Goal: Find contact information: Find contact information

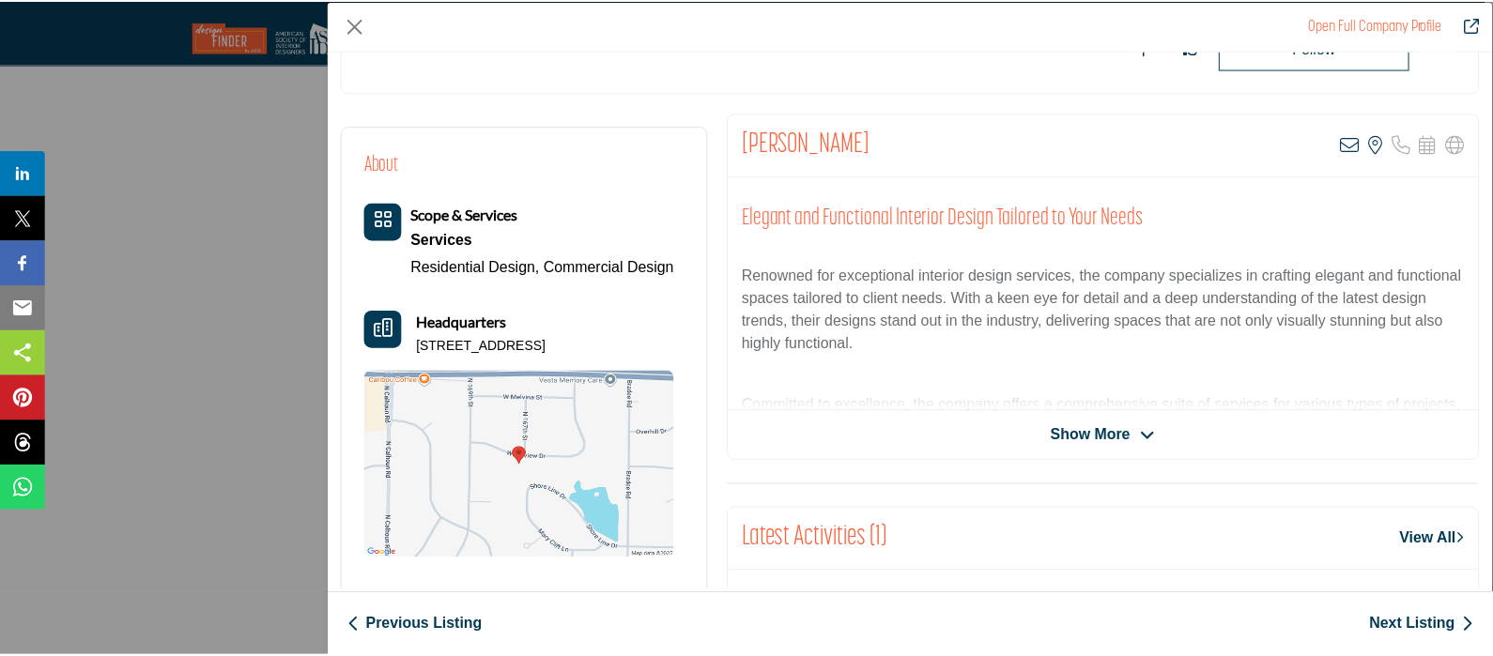
scroll to position [427, 0]
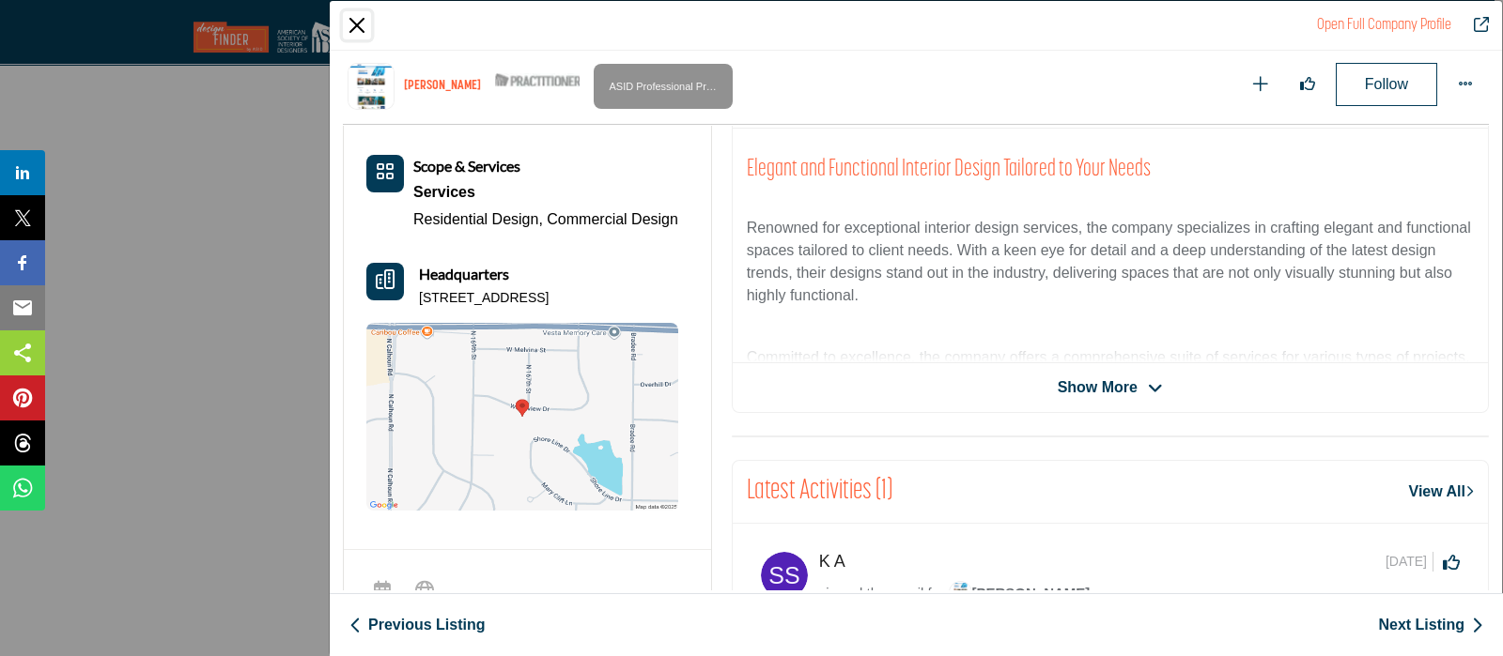
click at [357, 30] on button "Close" at bounding box center [357, 25] width 28 height 28
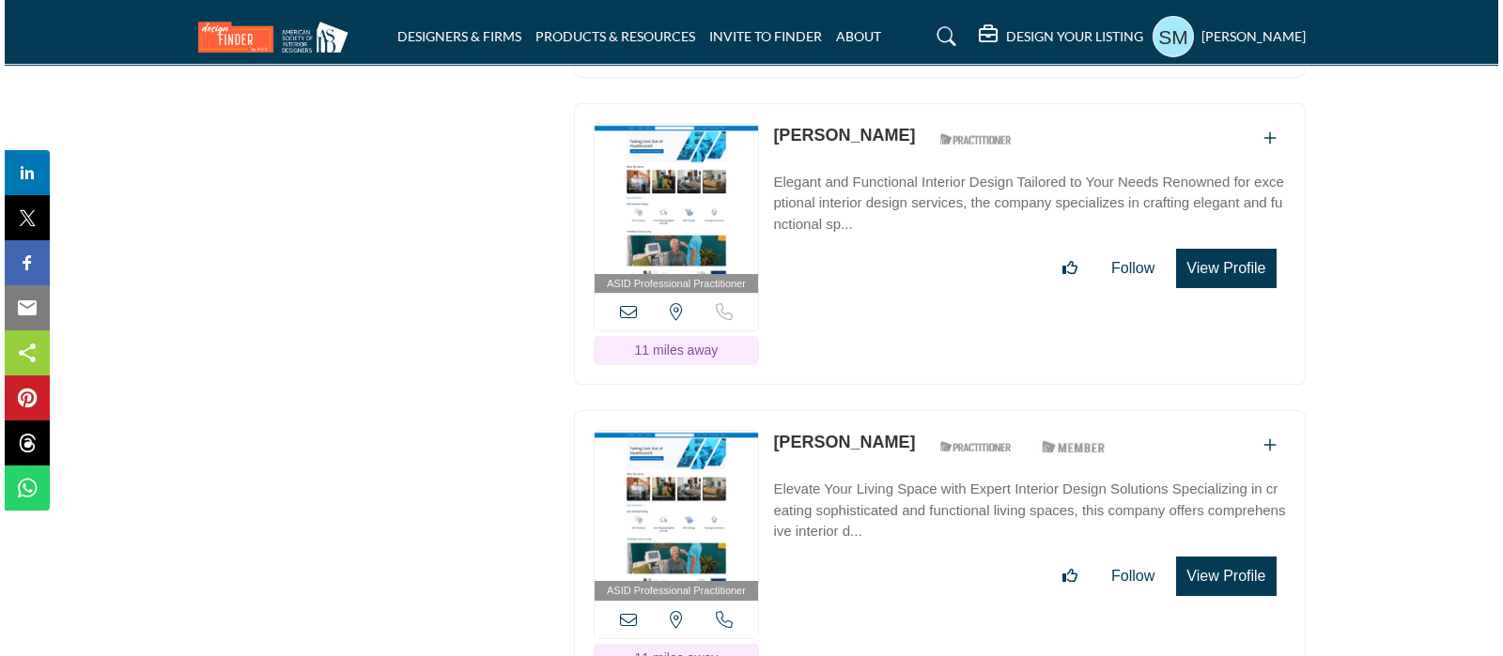
scroll to position [3286, 0]
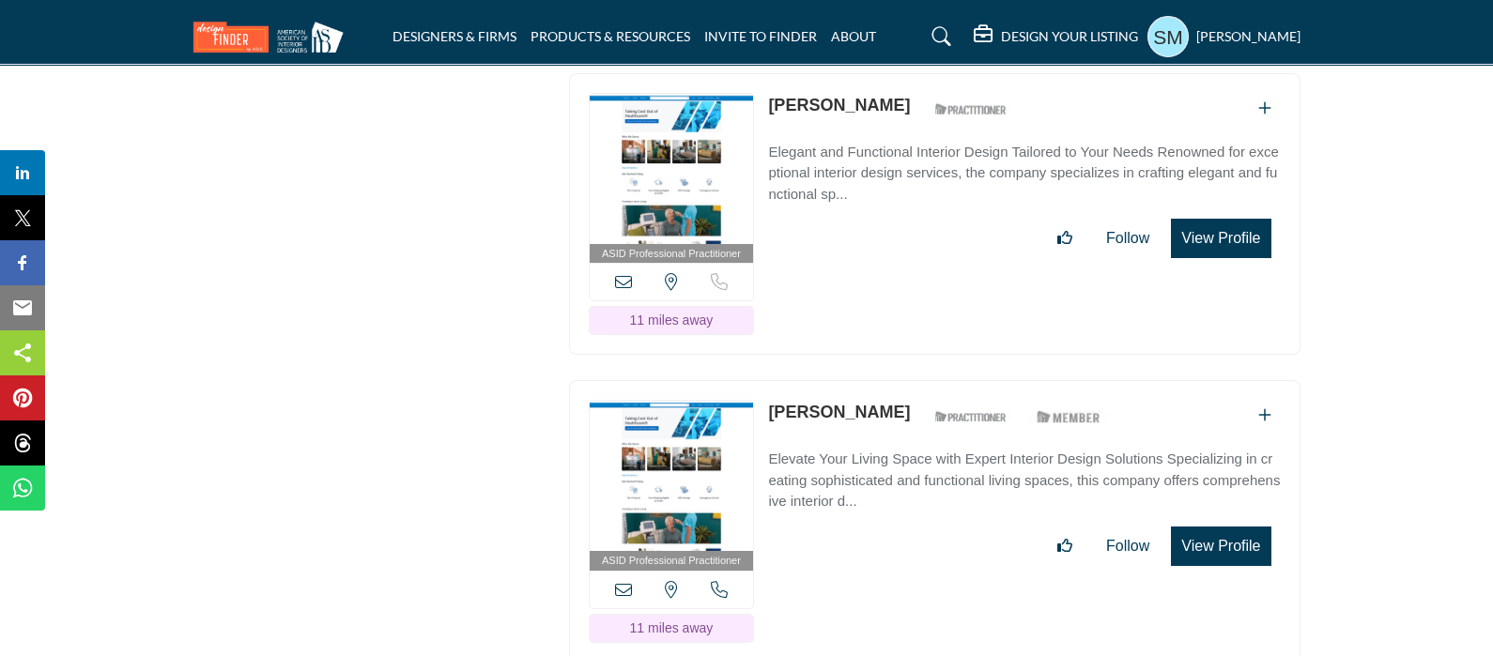
click at [1213, 532] on button "View Profile" at bounding box center [1221, 546] width 100 height 39
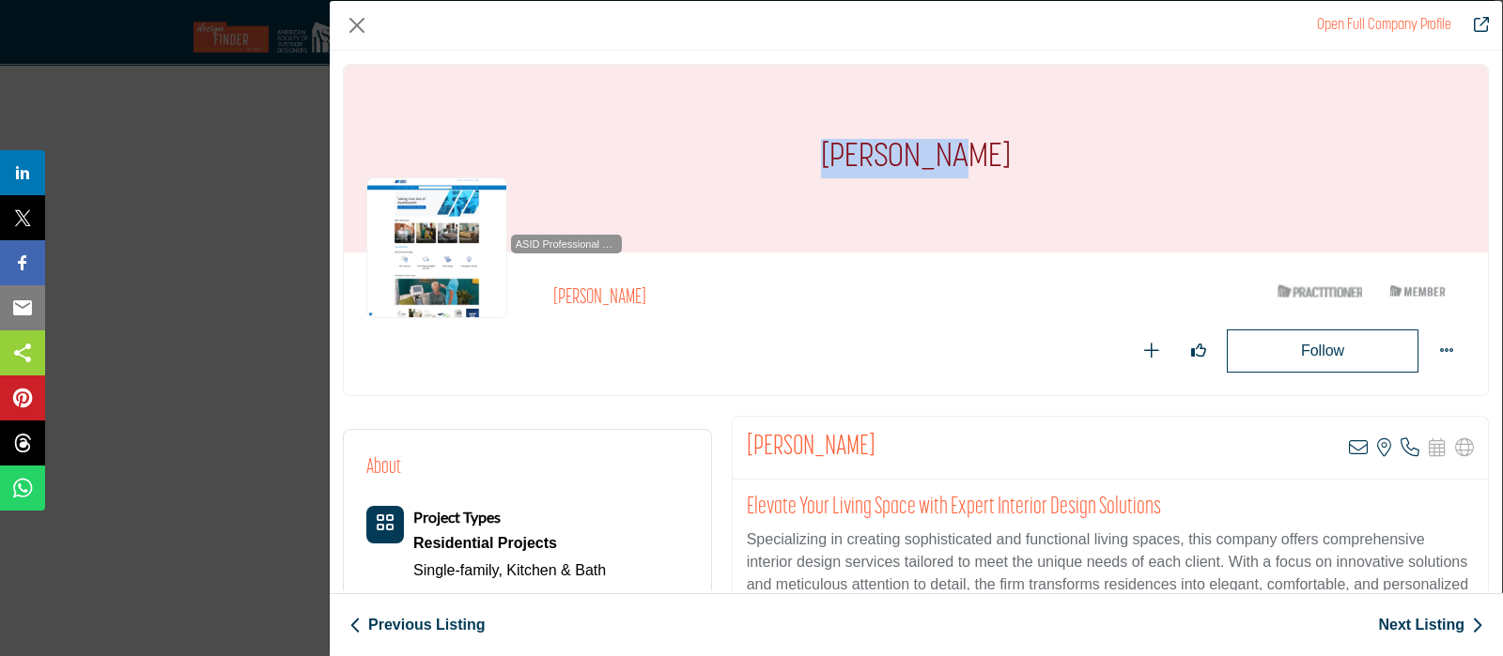
drag, startPoint x: 944, startPoint y: 146, endPoint x: 844, endPoint y: 158, distance: 100.3
click at [844, 153] on div "[PERSON_NAME]" at bounding box center [916, 159] width 1144 height 188
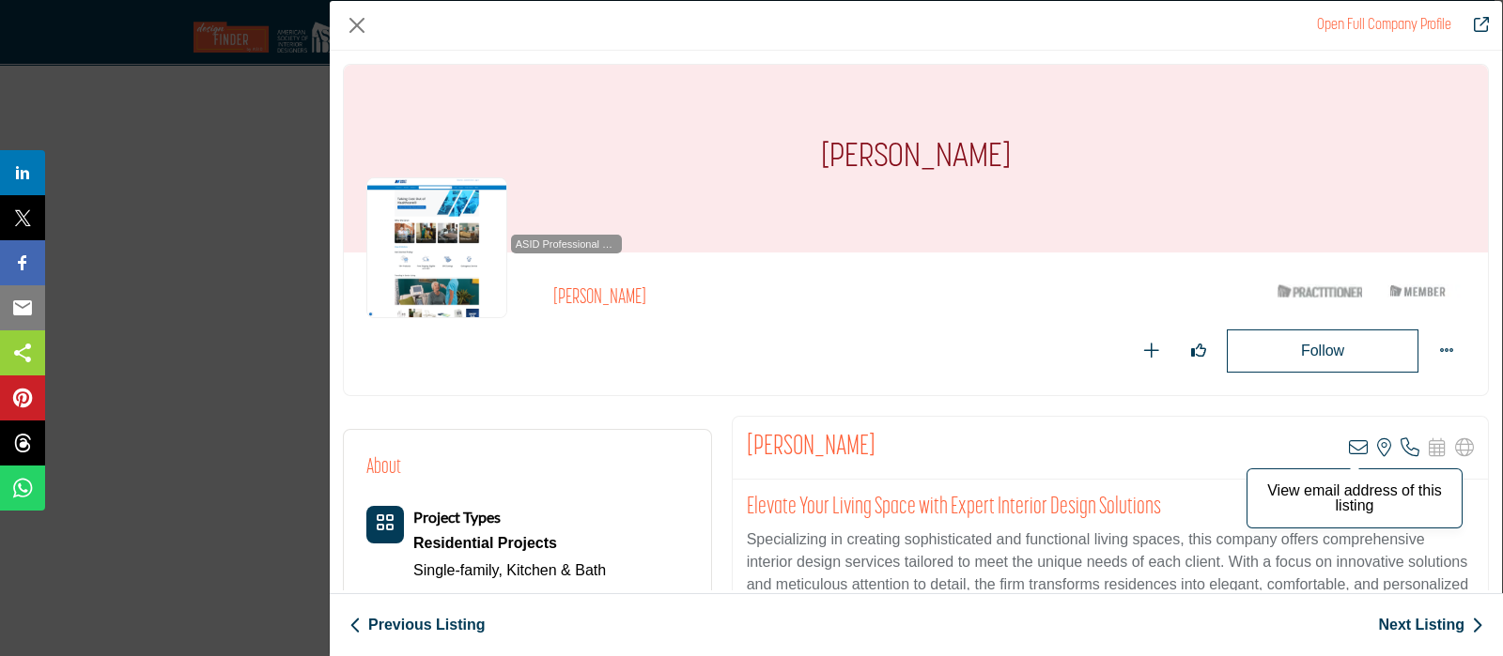
click at [1351, 449] on icon "Company Data Modal" at bounding box center [1358, 448] width 19 height 19
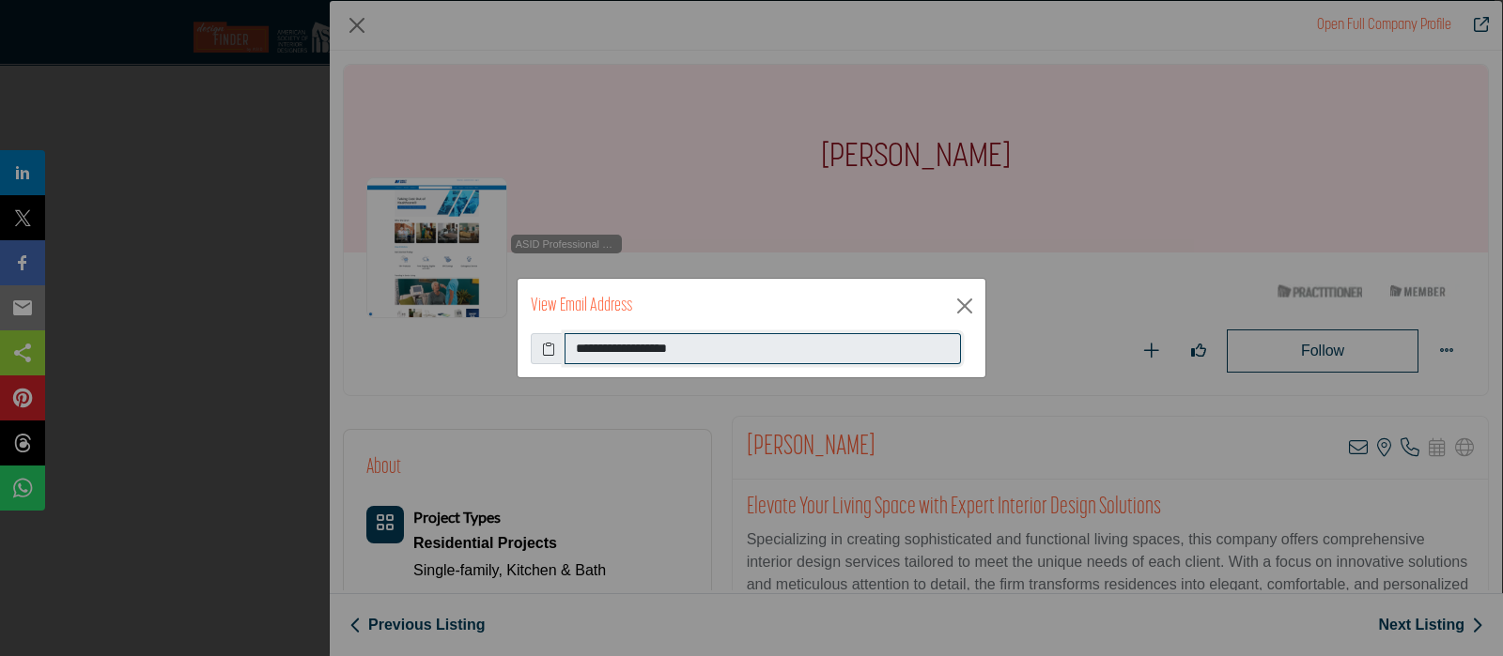
drag, startPoint x: 765, startPoint y: 349, endPoint x: 550, endPoint y: 339, distance: 214.4
click at [550, 339] on div "**********" at bounding box center [751, 349] width 441 height 32
click at [966, 307] on button "Close" at bounding box center [964, 306] width 28 height 28
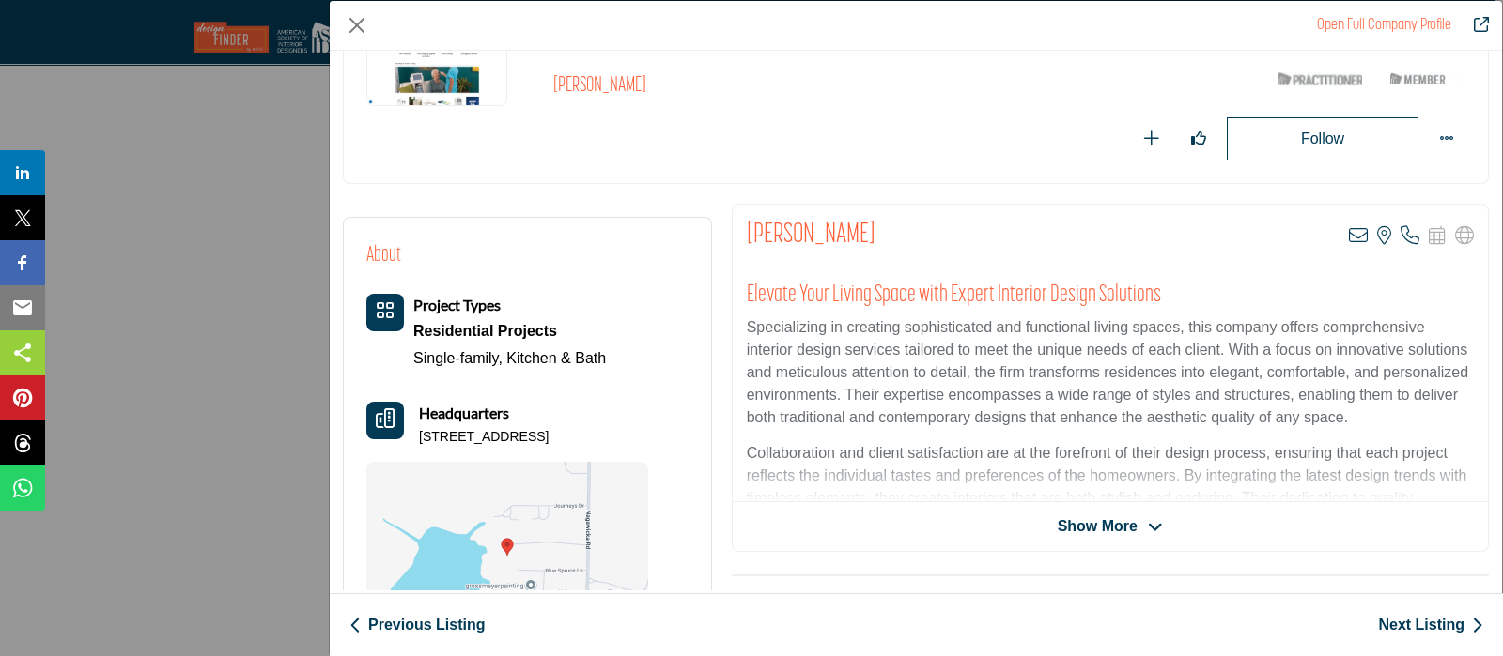
scroll to position [427, 0]
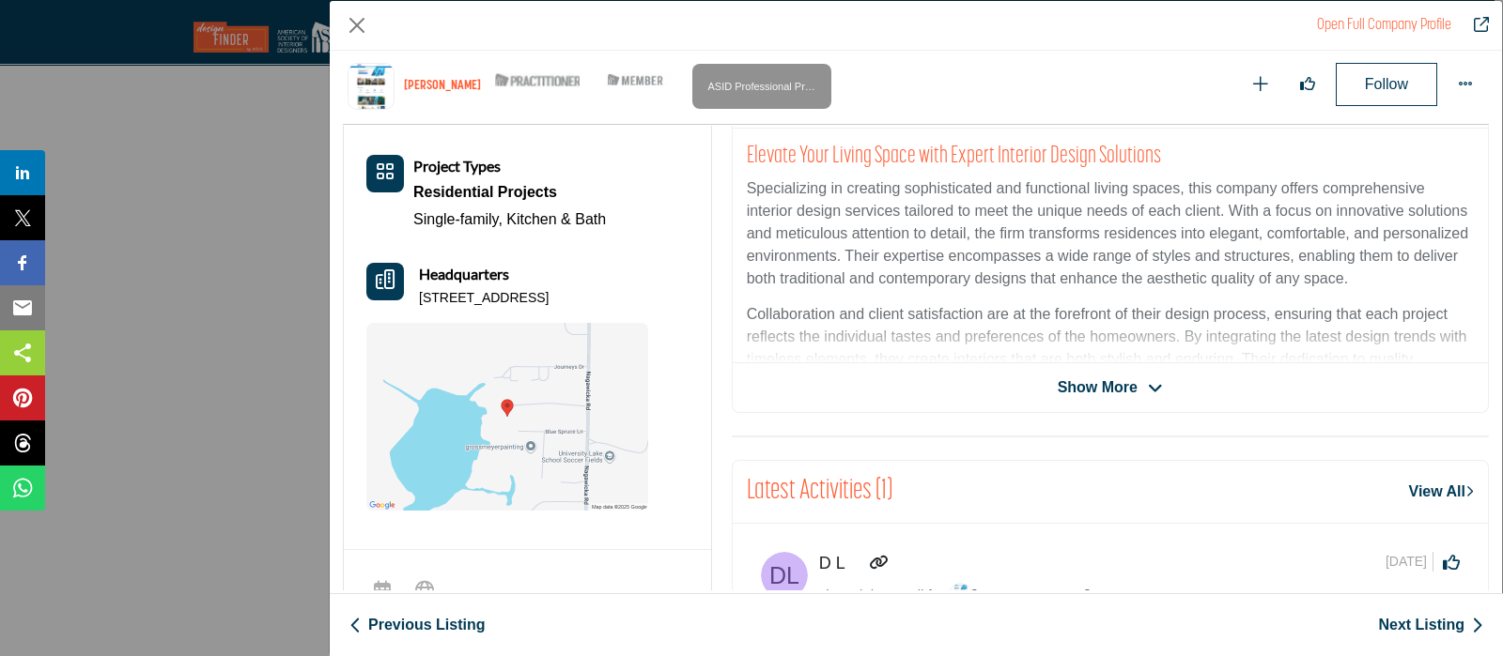
drag, startPoint x: 661, startPoint y: 291, endPoint x: 418, endPoint y: 299, distance: 243.4
click at [418, 299] on div "About Project Types Residential Projects Single-family, Kitchen & Bath Headquar…" at bounding box center [527, 305] width 322 height 409
copy p "[STREET_ADDRESS]"
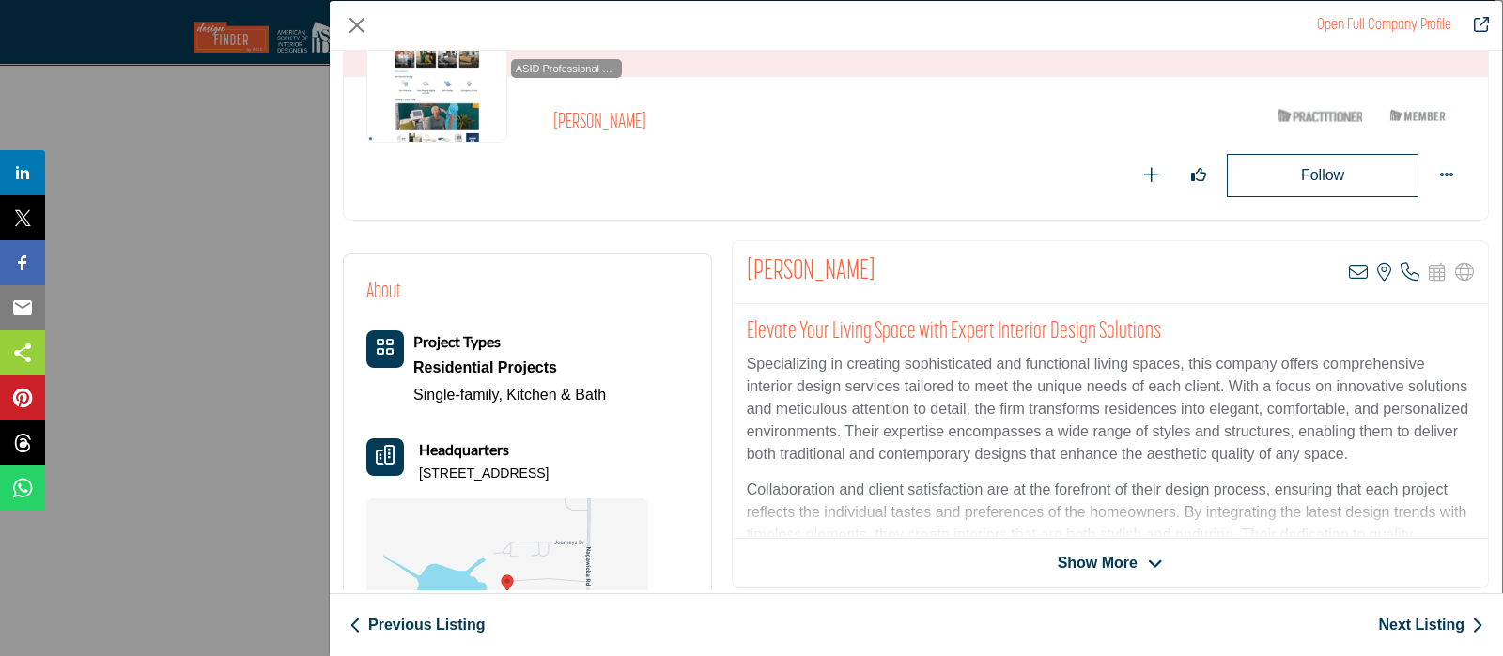
scroll to position [116, 0]
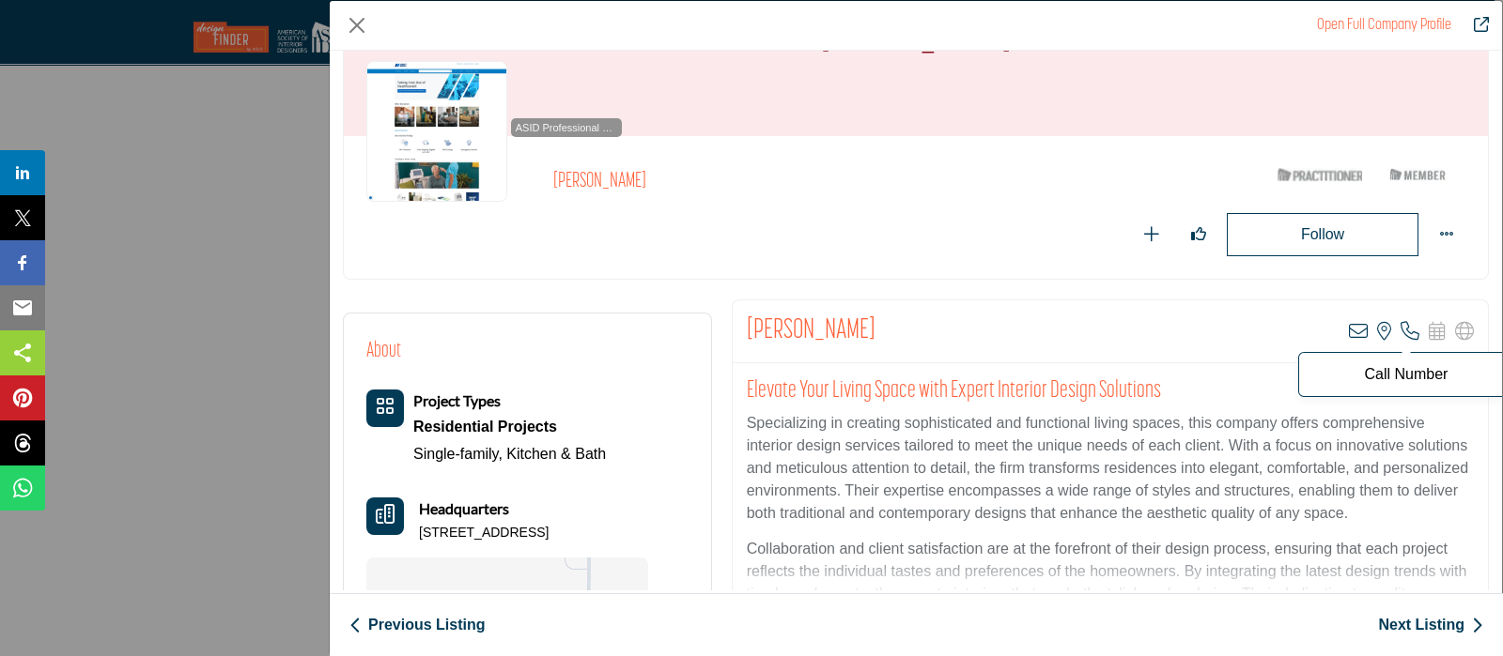
click at [1403, 328] on icon "Company Data Modal" at bounding box center [1409, 331] width 19 height 19
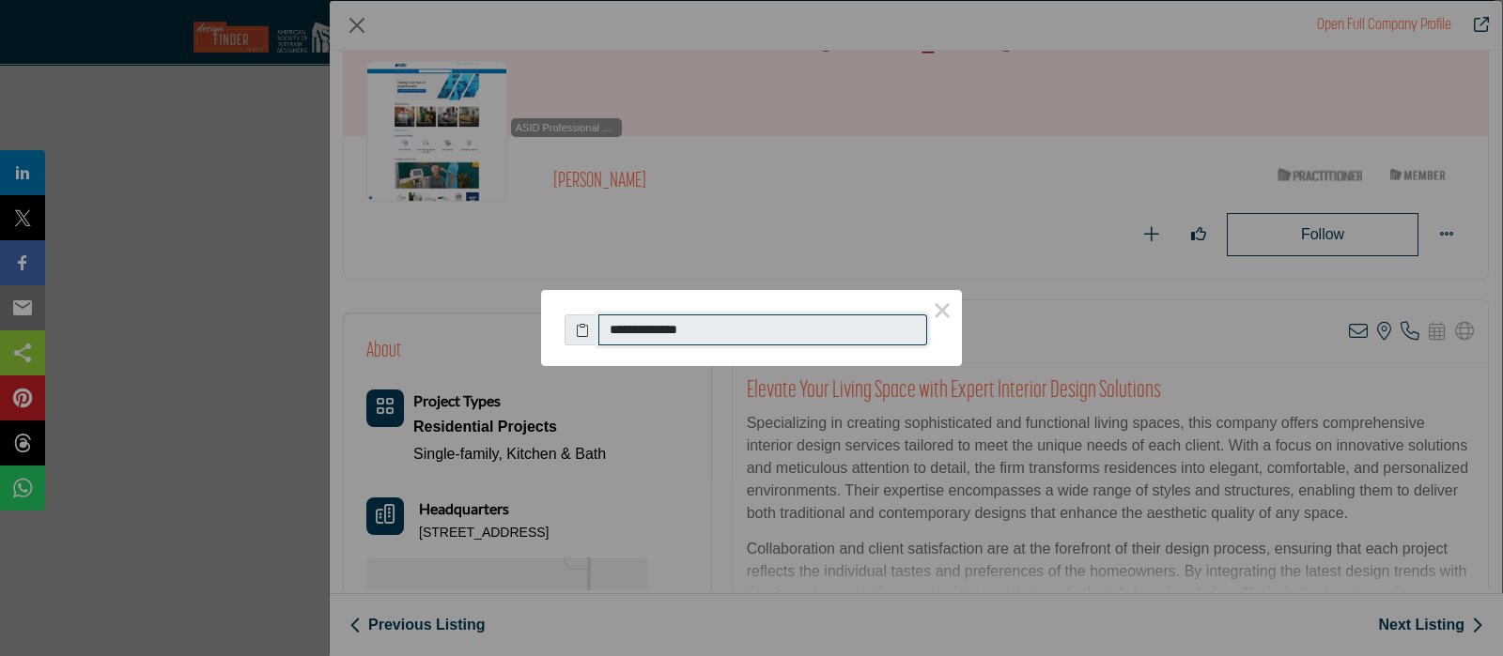
drag, startPoint x: 753, startPoint y: 326, endPoint x: 587, endPoint y: 331, distance: 166.3
click at [586, 330] on div "**********" at bounding box center [751, 325] width 374 height 41
click at [950, 317] on button "×" at bounding box center [941, 309] width 39 height 39
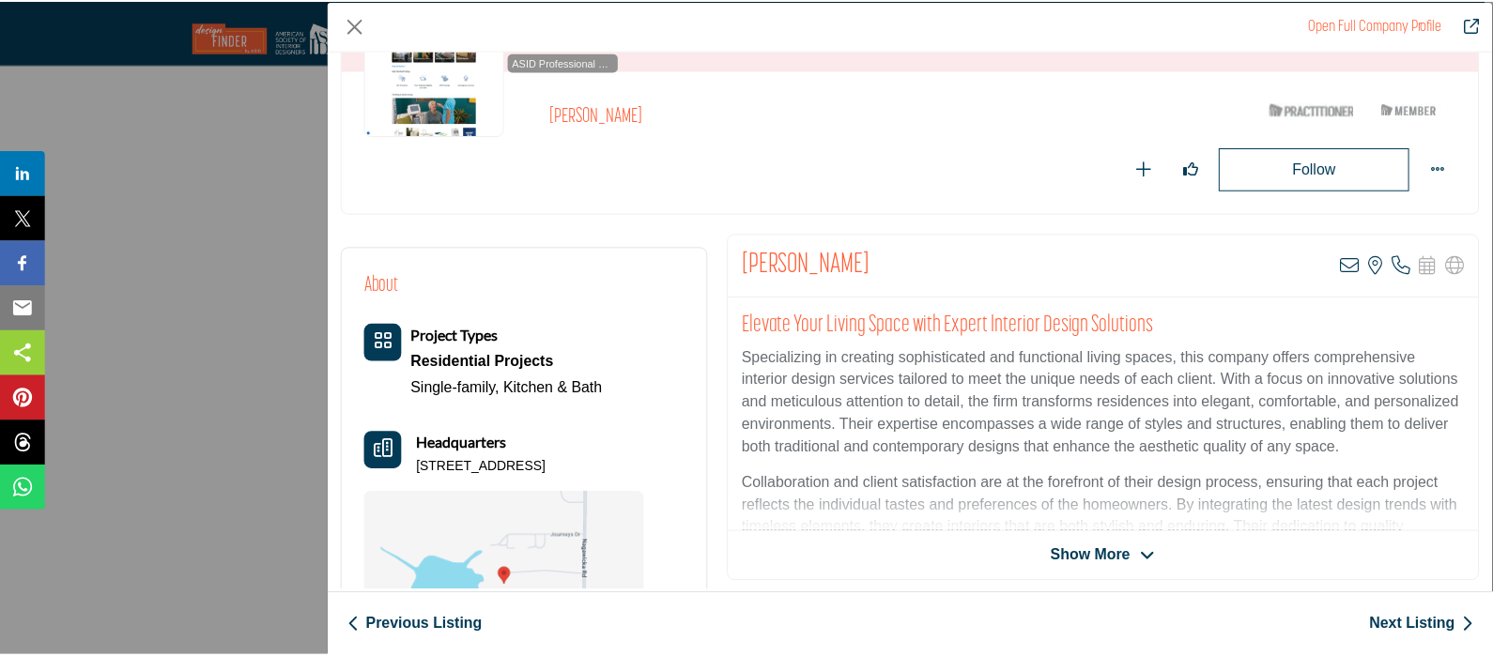
scroll to position [234, 0]
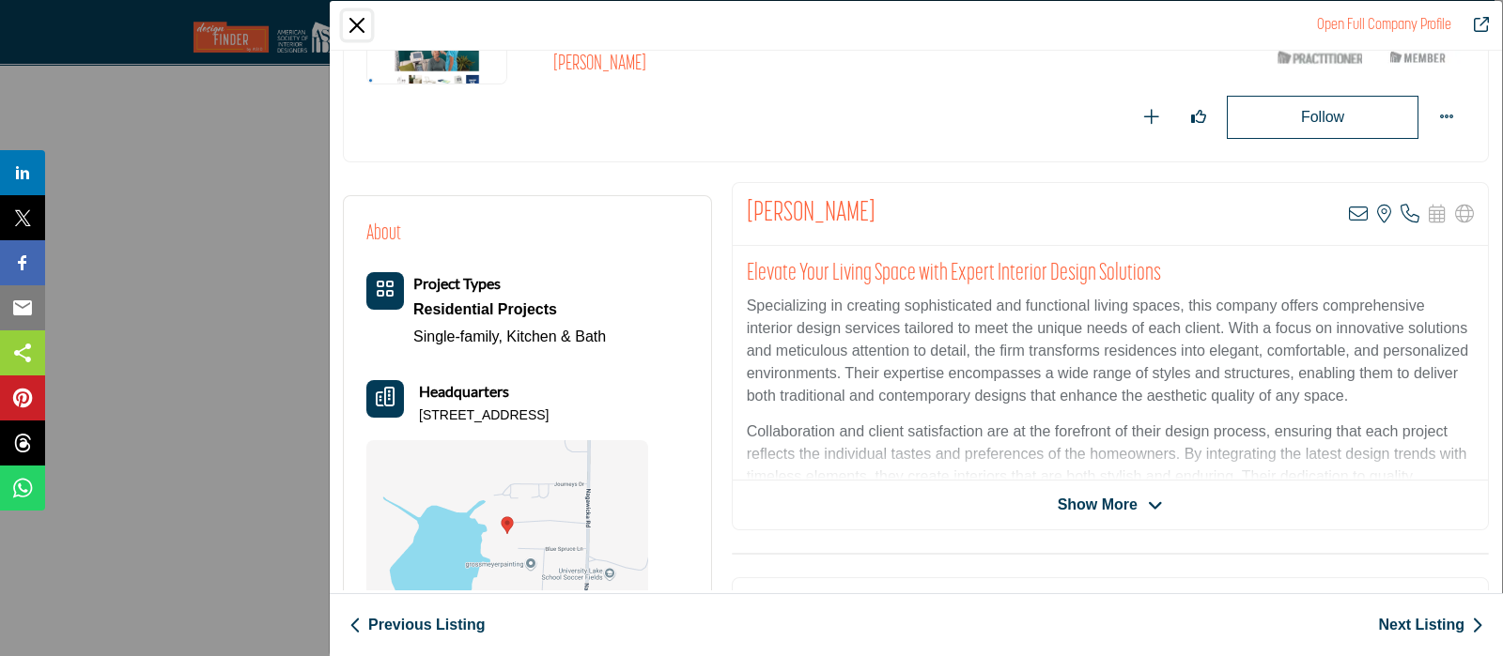
click at [355, 21] on button "Close" at bounding box center [357, 25] width 28 height 28
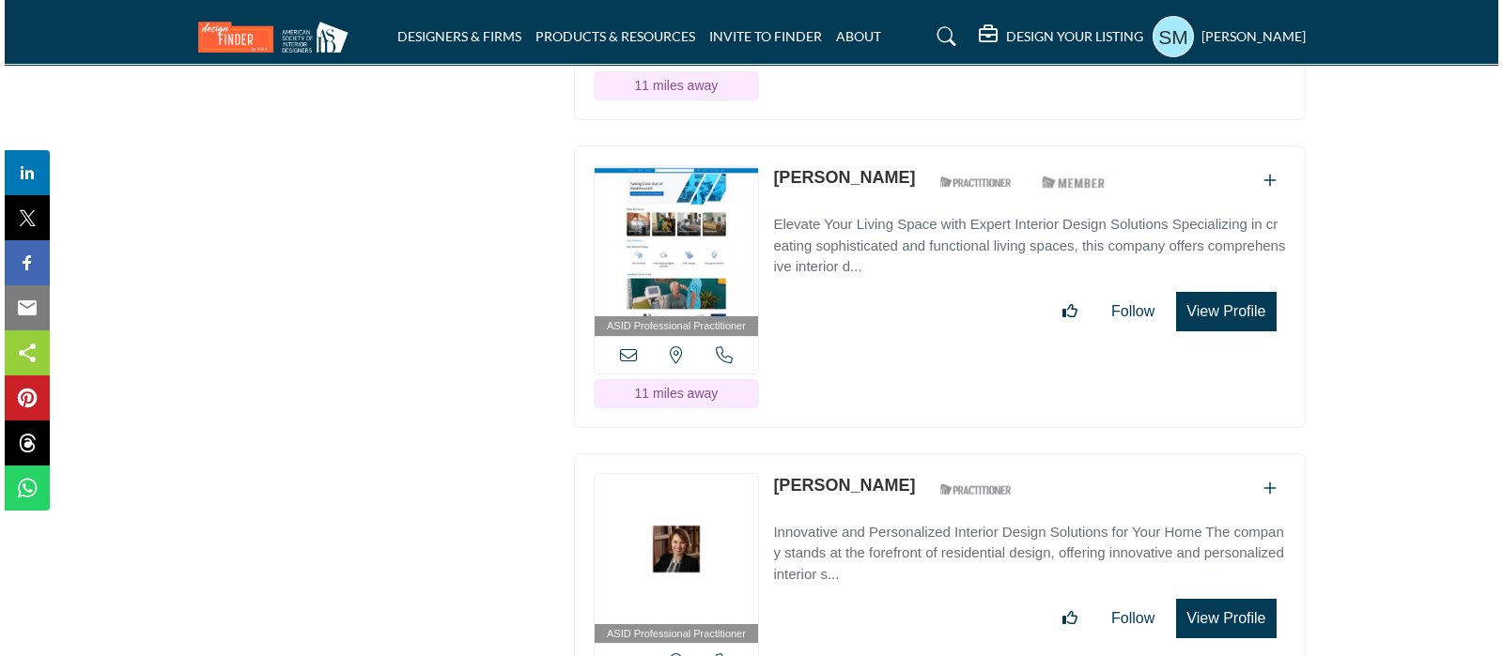
scroll to position [3638, 0]
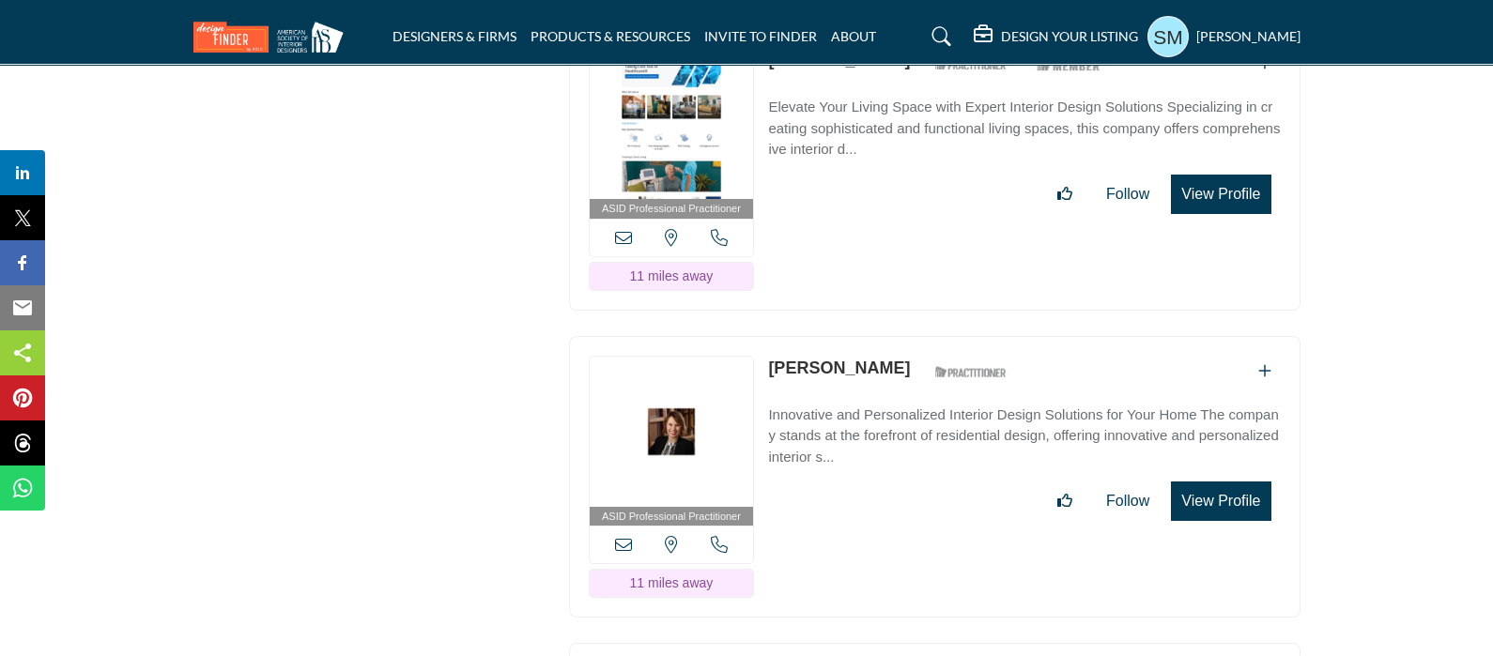
click at [1226, 482] on button "View Profile" at bounding box center [1221, 501] width 100 height 39
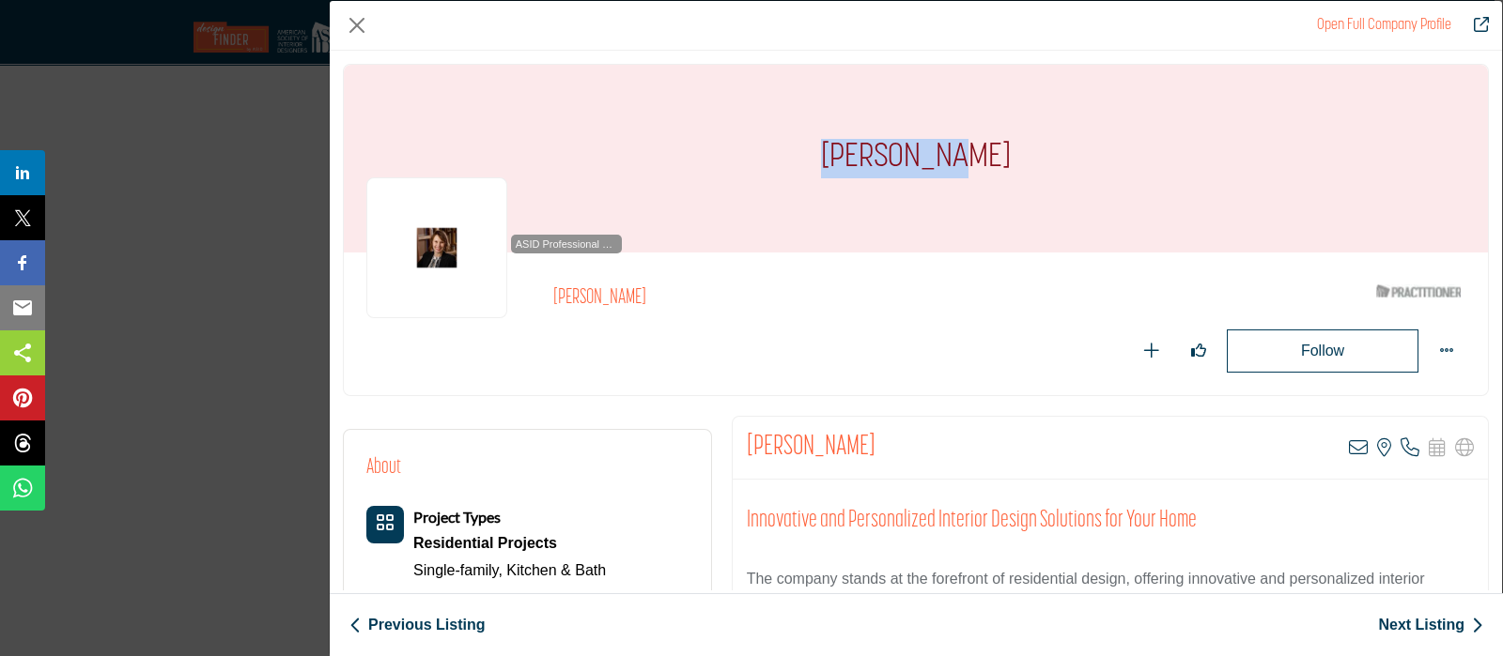
drag, startPoint x: 996, startPoint y: 171, endPoint x: 840, endPoint y: 171, distance: 156.8
click at [835, 162] on div "[PERSON_NAME]" at bounding box center [916, 159] width 1144 height 188
copy h1 "[PERSON_NAME]"
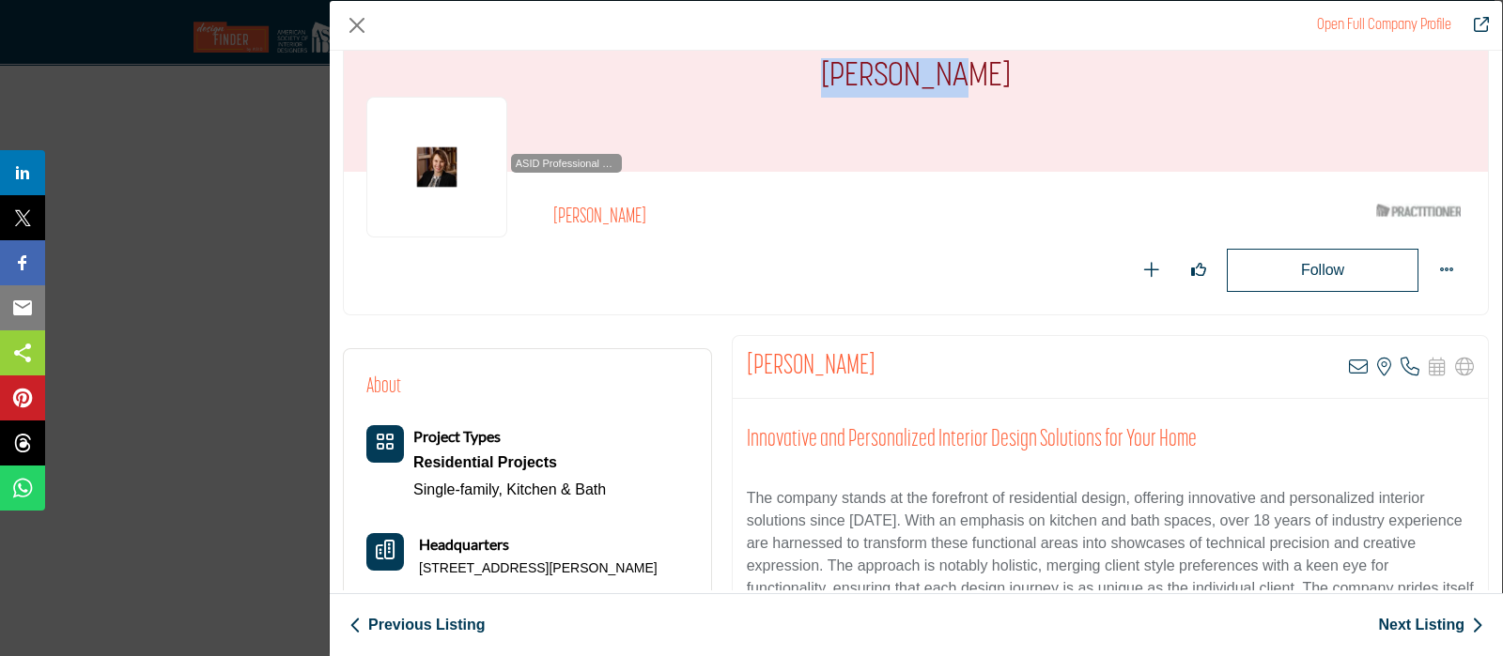
scroll to position [116, 0]
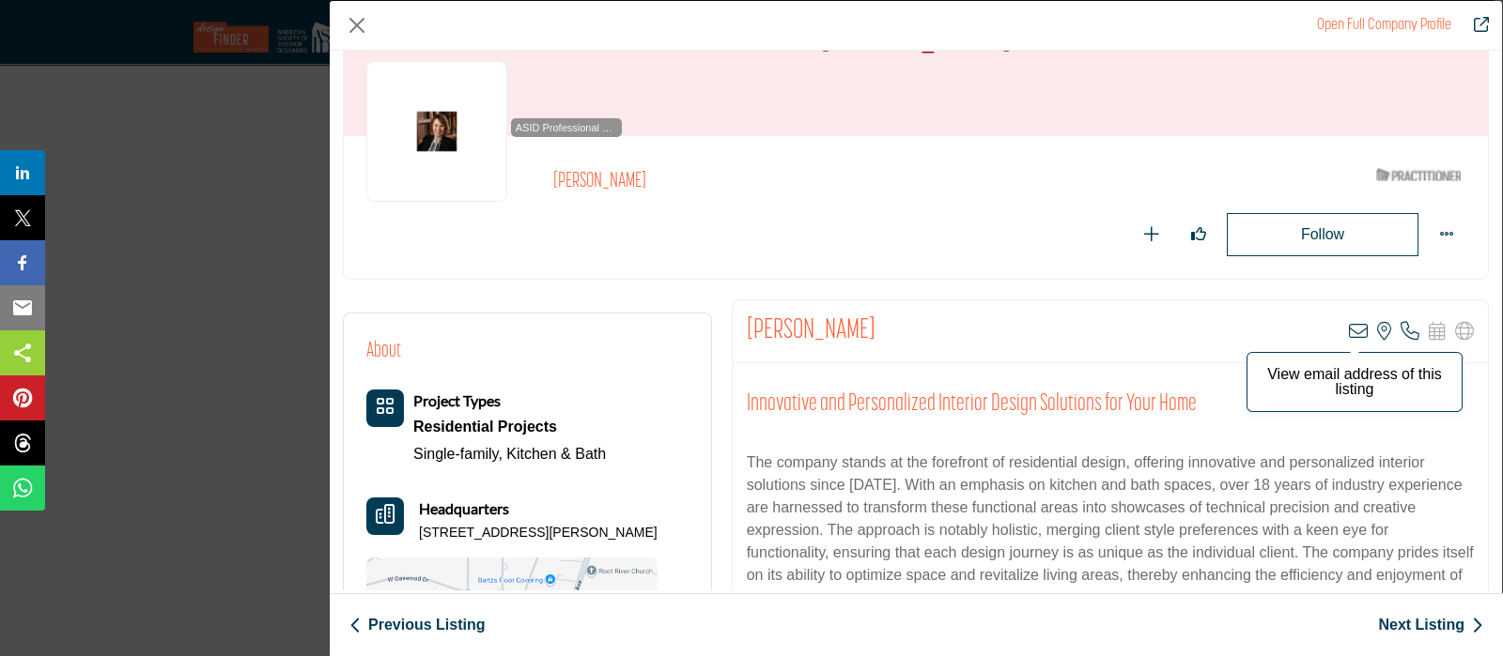
click at [1349, 325] on icon "Company Data Modal" at bounding box center [1358, 331] width 19 height 19
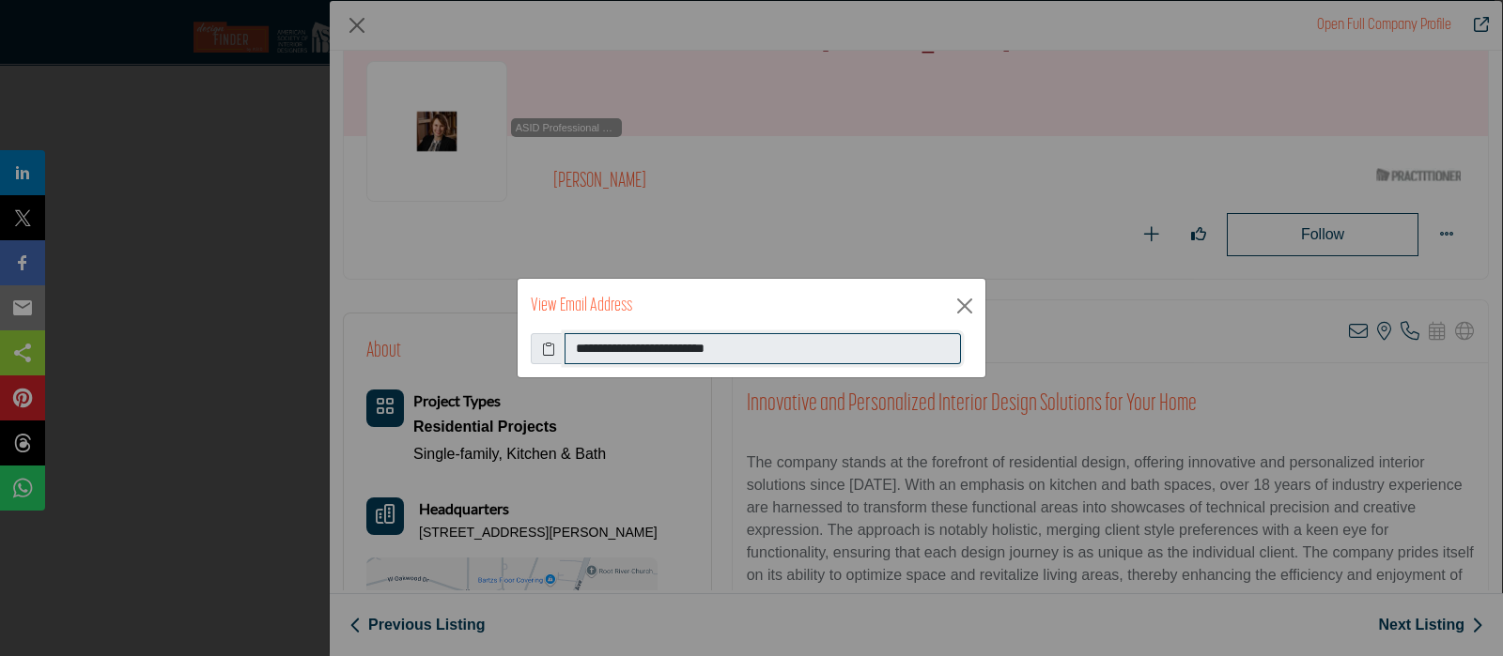
drag, startPoint x: 784, startPoint y: 340, endPoint x: 572, endPoint y: 359, distance: 213.1
click at [572, 359] on input "**********" at bounding box center [762, 349] width 396 height 32
click at [961, 301] on button "Close" at bounding box center [964, 306] width 28 height 28
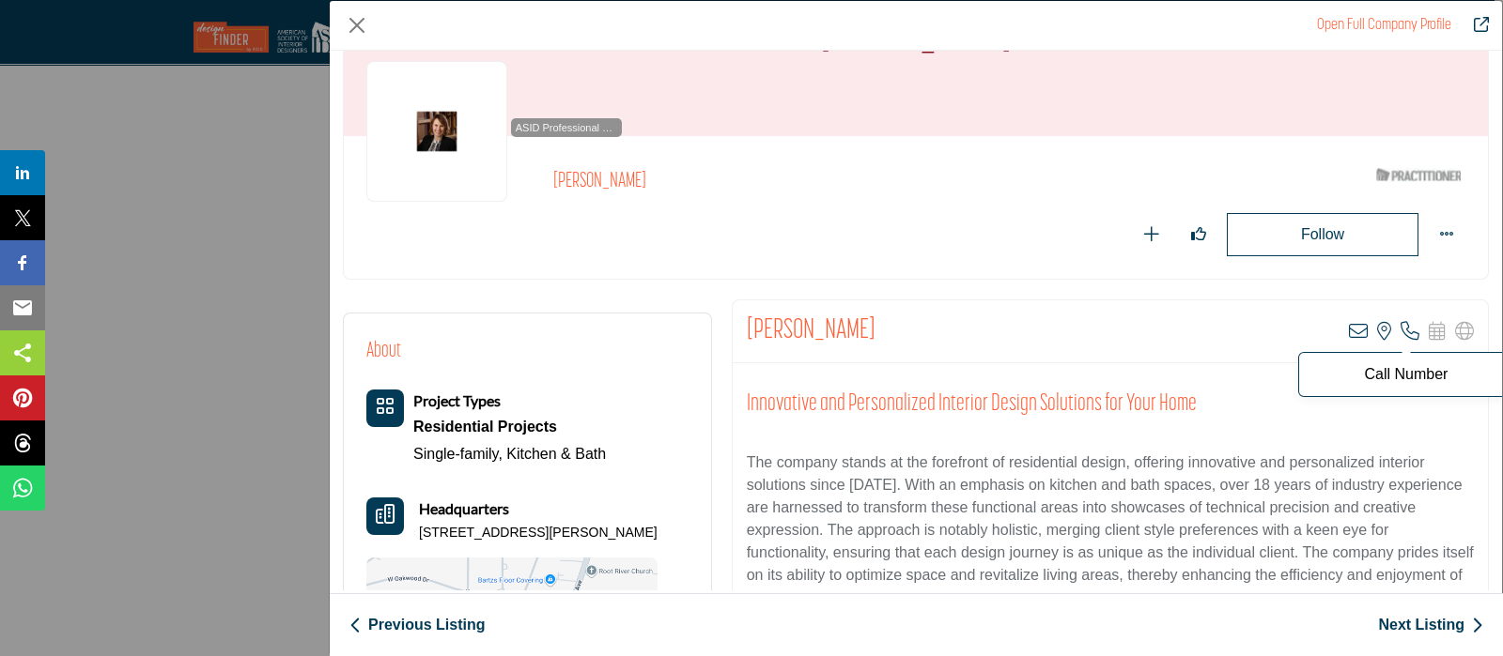
click at [1400, 327] on icon "Company Data Modal" at bounding box center [1409, 331] width 19 height 19
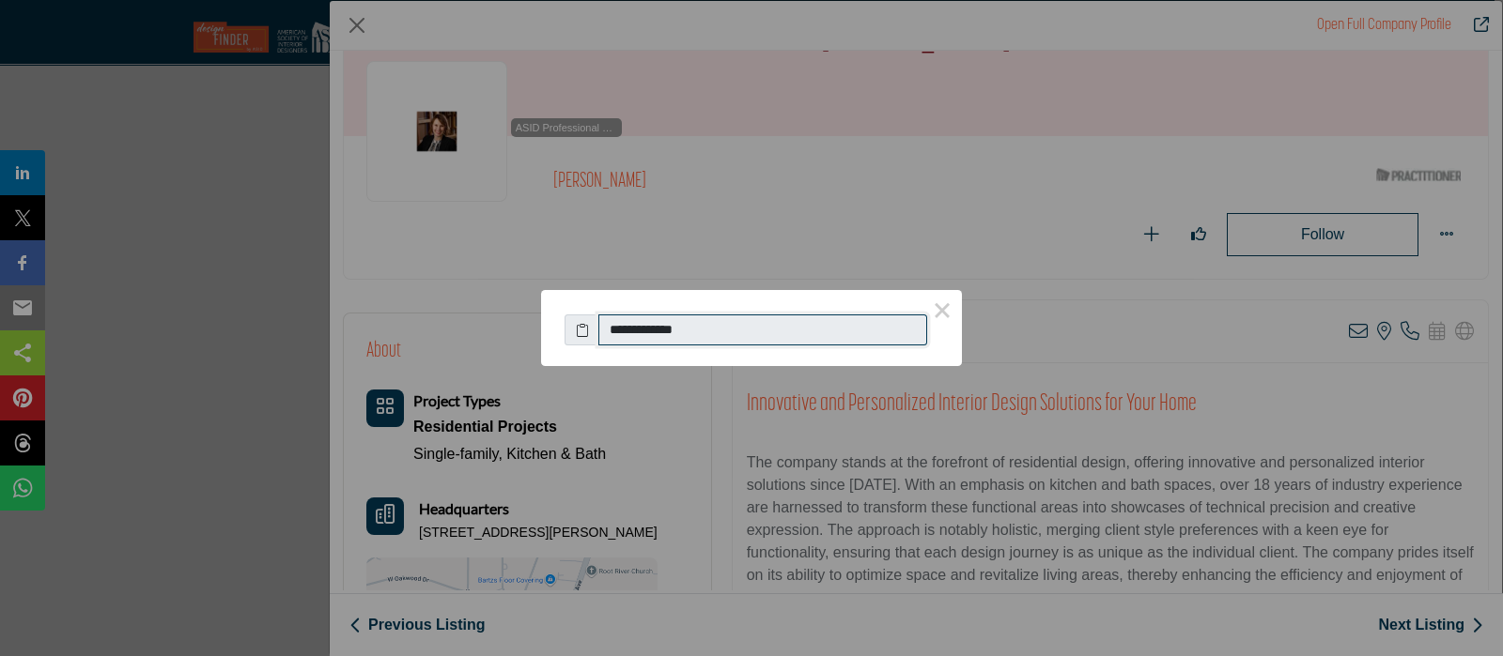
drag, startPoint x: 751, startPoint y: 321, endPoint x: 573, endPoint y: 375, distance: 186.3
click at [573, 375] on div "**********" at bounding box center [751, 328] width 1503 height 656
drag, startPoint x: 936, startPoint y: 309, endPoint x: 850, endPoint y: 328, distance: 88.4
click at [937, 307] on button "×" at bounding box center [941, 309] width 39 height 39
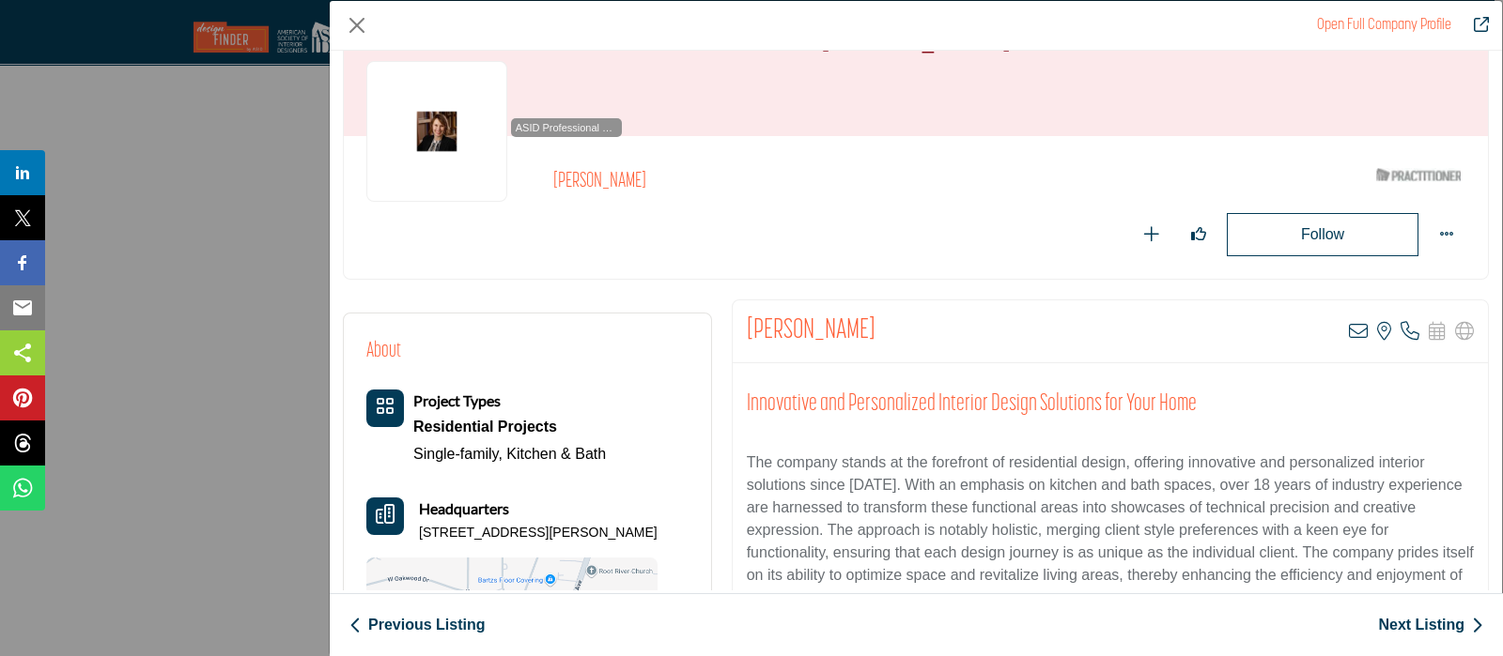
drag, startPoint x: 451, startPoint y: 548, endPoint x: 417, endPoint y: 535, distance: 35.9
click at [419, 535] on p "[STREET_ADDRESS][PERSON_NAME]" at bounding box center [538, 533] width 239 height 19
copy p "[STREET_ADDRESS][PERSON_NAME]"
